Goal: Navigation & Orientation: Find specific page/section

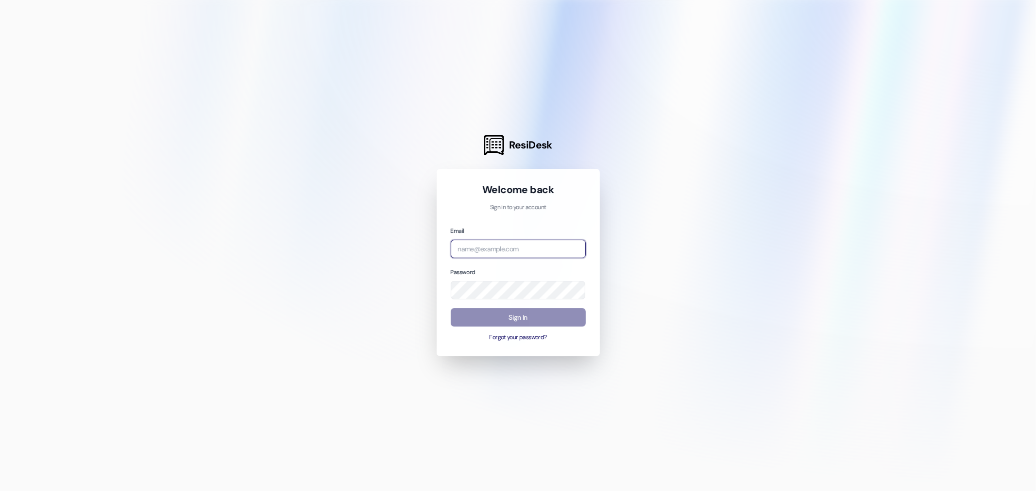
type input "[EMAIL_ADDRESS][DOMAIN_NAME]"
click at [522, 312] on button "Sign In" at bounding box center [518, 317] width 135 height 19
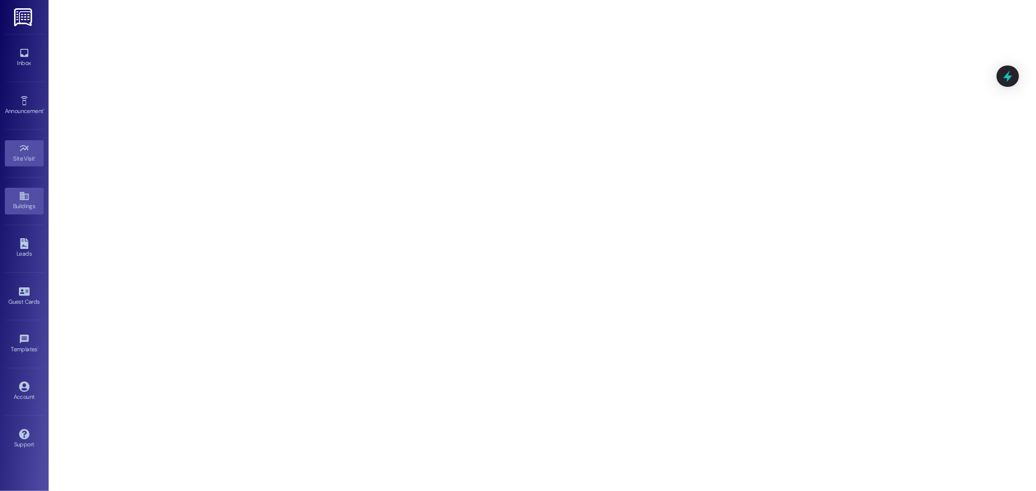
click at [27, 202] on div "Buildings" at bounding box center [24, 207] width 49 height 10
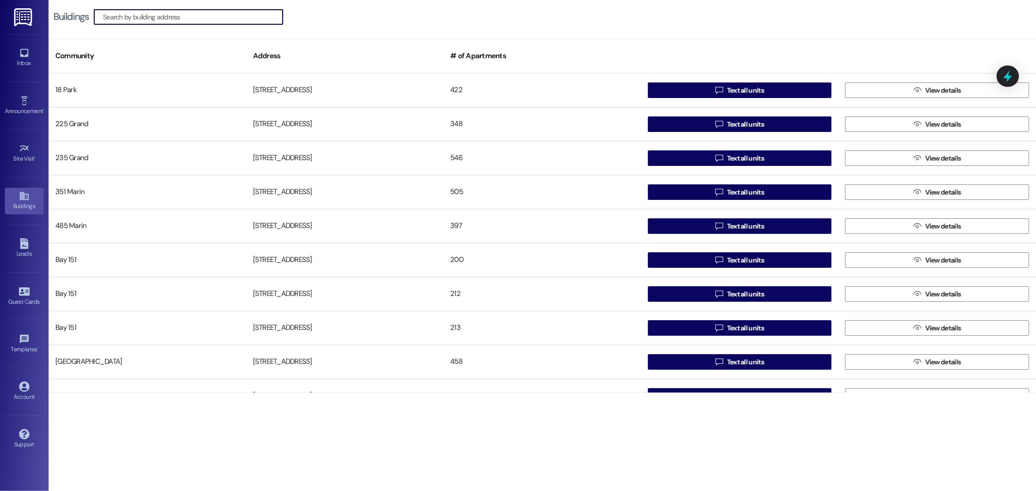
click at [24, 16] on img at bounding box center [24, 17] width 20 height 18
click at [38, 152] on link "Site Visit •" at bounding box center [24, 153] width 39 height 26
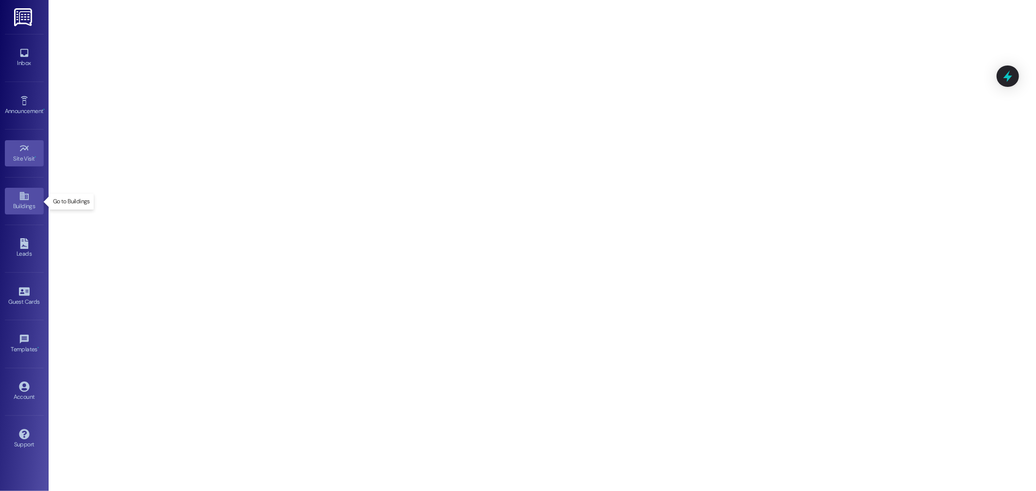
click at [27, 204] on div "Buildings" at bounding box center [24, 207] width 49 height 10
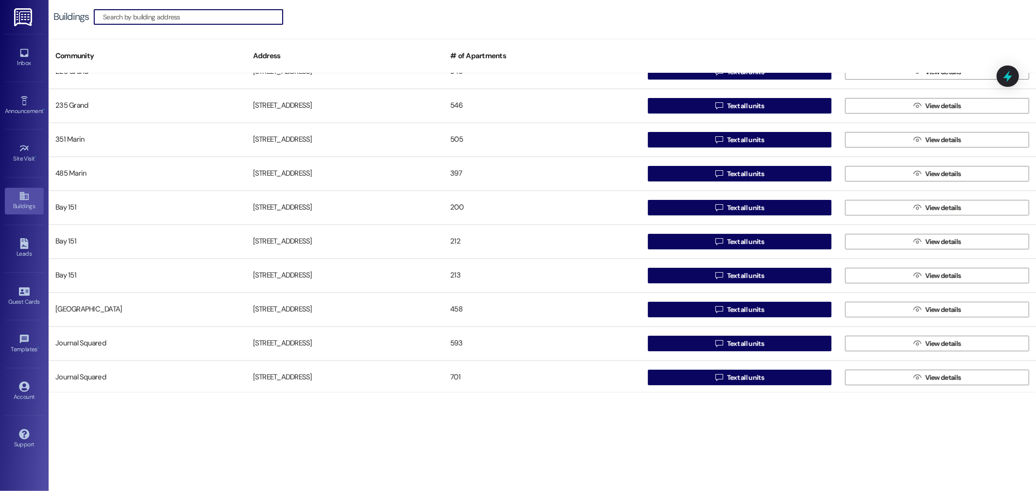
scroll to position [34, 0]
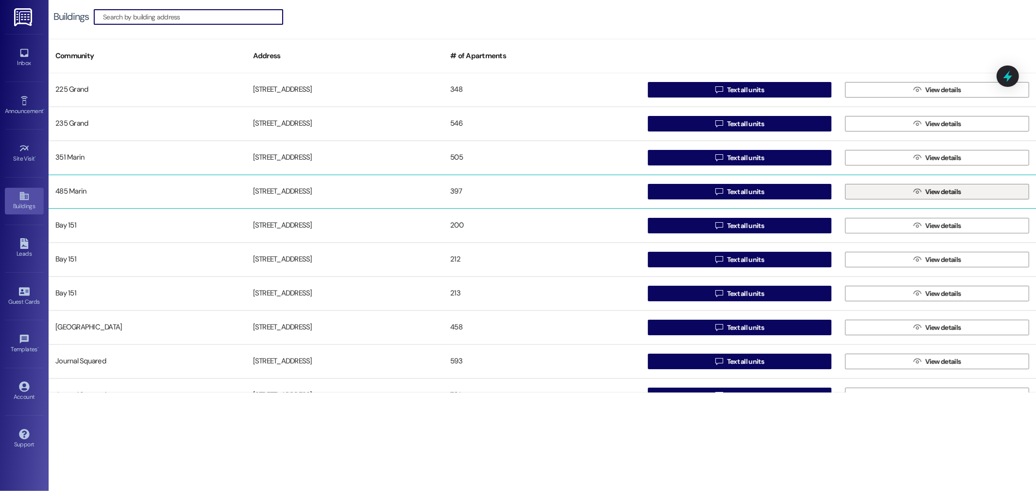
click at [923, 190] on span "View details" at bounding box center [943, 192] width 40 height 10
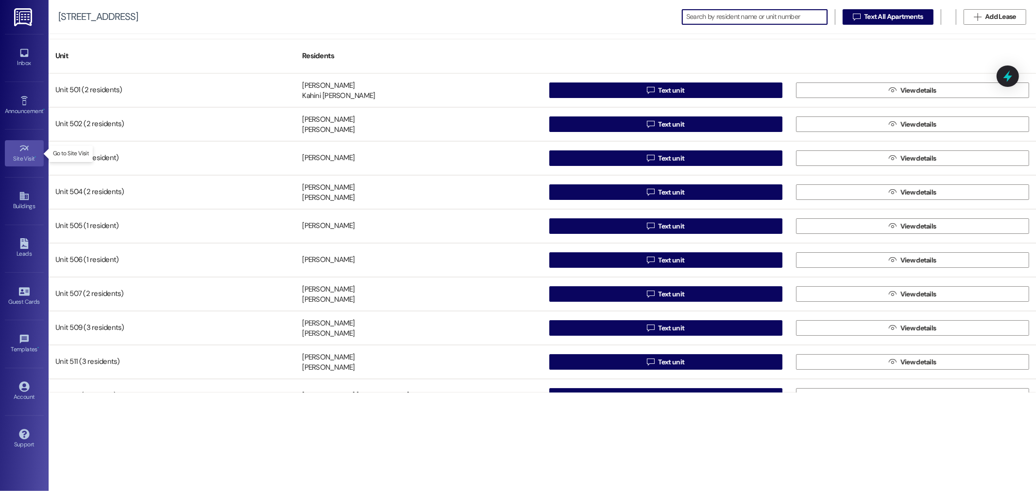
click at [39, 154] on div "Site Visit •" at bounding box center [24, 159] width 49 height 10
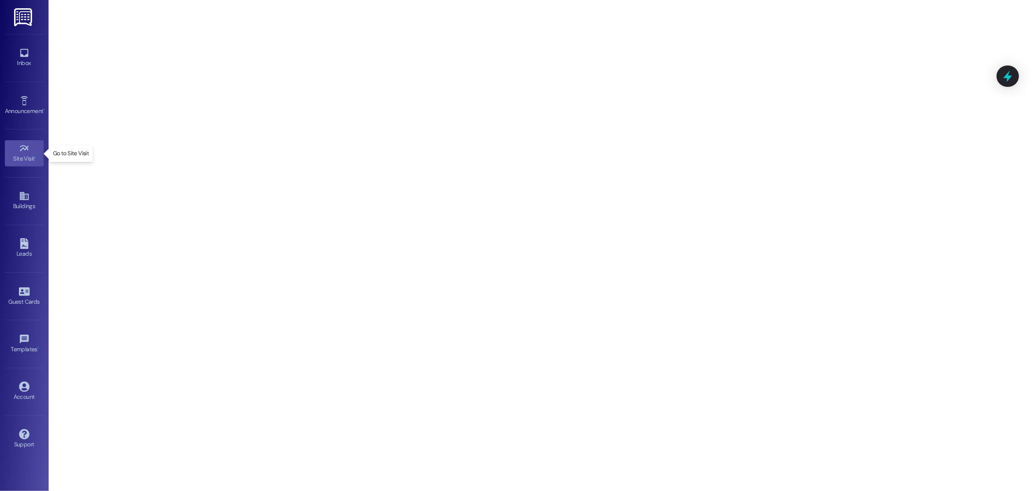
click at [39, 154] on div "Site Visit •" at bounding box center [24, 159] width 49 height 10
